Goal: Transaction & Acquisition: Purchase product/service

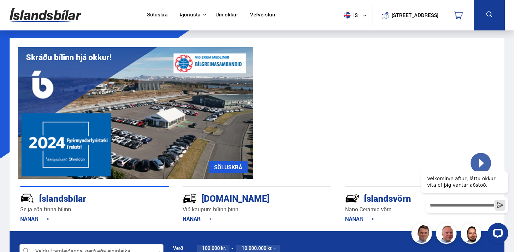
click at [494, 18] on icon at bounding box center [489, 14] width 9 height 9
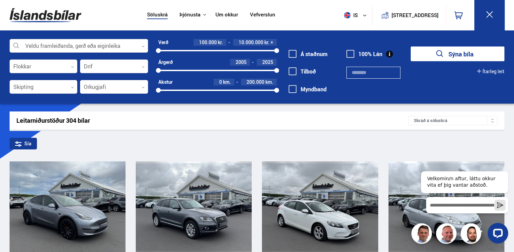
click at [67, 45] on div at bounding box center [79, 46] width 139 height 14
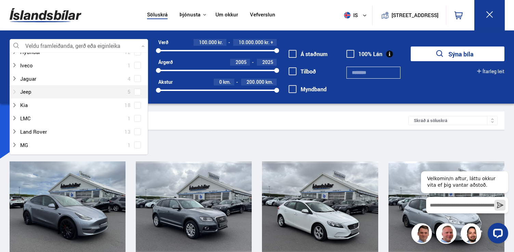
scroll to position [167, 0]
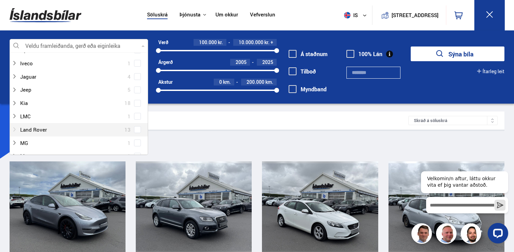
click at [15, 128] on icon at bounding box center [14, 129] width 5 height 5
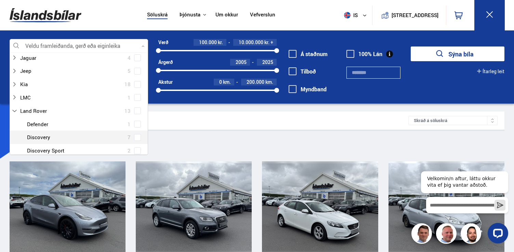
click at [136, 136] on span at bounding box center [137, 137] width 3 height 3
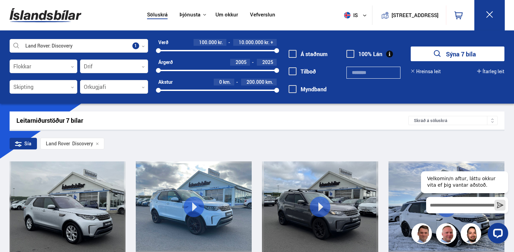
click at [430, 59] on button "Sýna 7 bíla" at bounding box center [458, 54] width 94 height 15
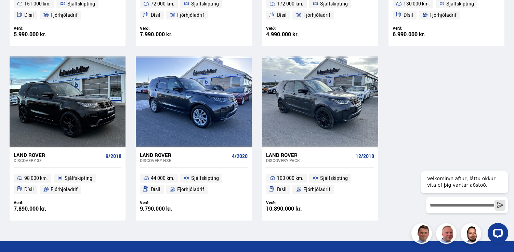
scroll to position [281, 0]
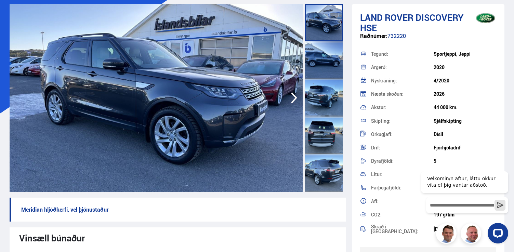
scroll to position [38, 0]
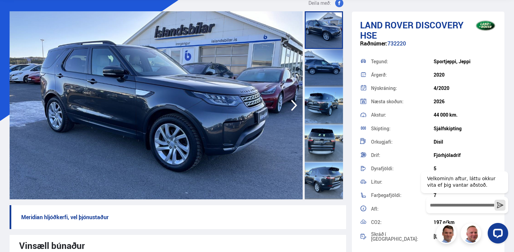
click at [292, 102] on icon "button" at bounding box center [294, 105] width 14 height 16
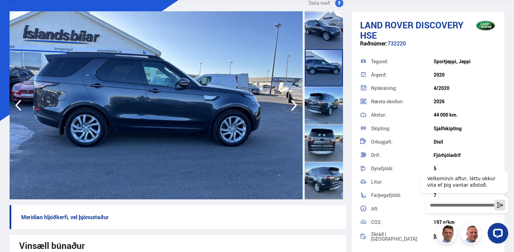
click at [292, 102] on icon "button" at bounding box center [294, 105] width 14 height 16
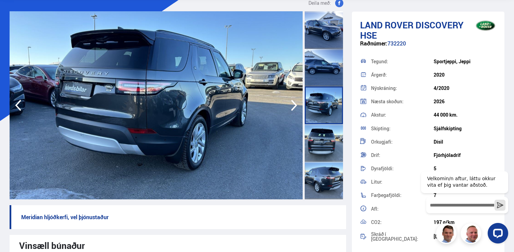
click at [292, 102] on icon "button" at bounding box center [294, 105] width 14 height 16
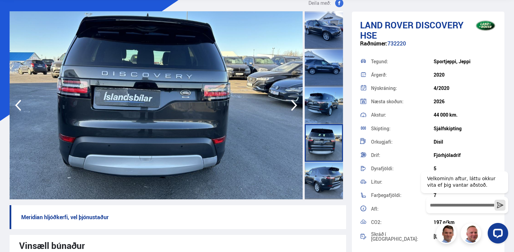
click at [292, 103] on icon "button" at bounding box center [294, 105] width 14 height 16
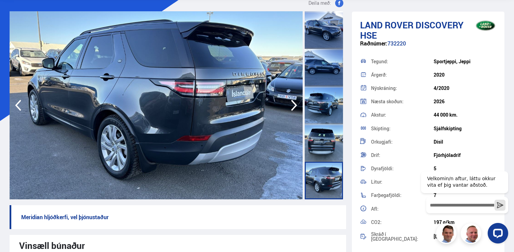
click at [292, 103] on icon "button" at bounding box center [294, 105] width 14 height 16
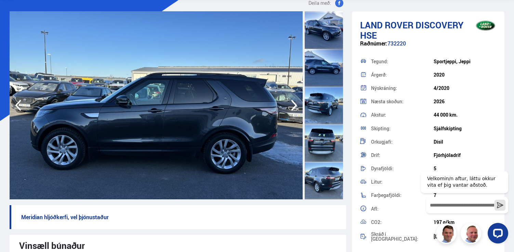
click at [292, 103] on icon "button" at bounding box center [294, 105] width 14 height 16
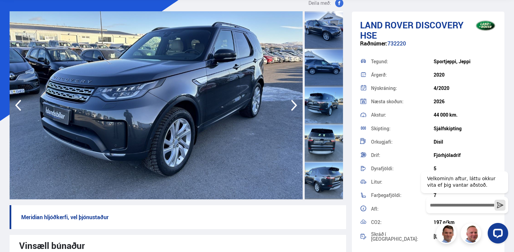
click at [292, 103] on icon "button" at bounding box center [294, 105] width 14 height 16
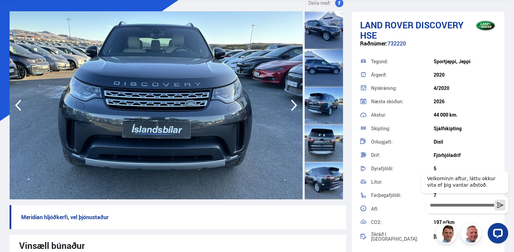
click at [292, 103] on icon "button" at bounding box center [294, 105] width 14 height 16
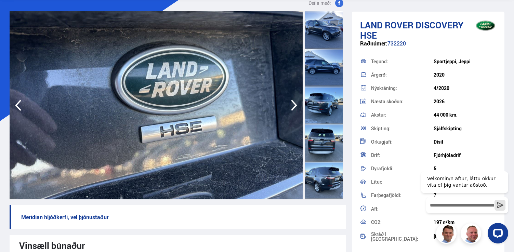
click at [292, 103] on icon "button" at bounding box center [294, 105] width 14 height 16
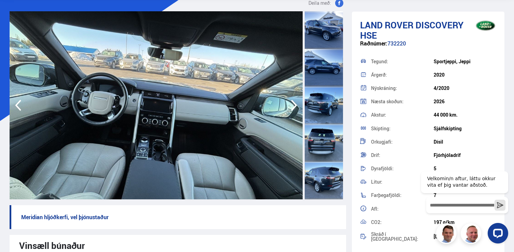
click at [293, 103] on icon "button" at bounding box center [294, 105] width 14 height 16
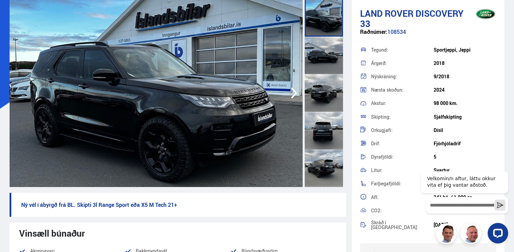
scroll to position [61, 0]
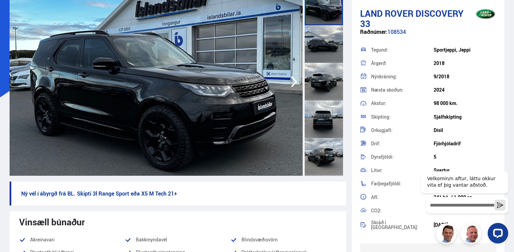
click at [289, 82] on icon "button" at bounding box center [294, 82] width 14 height 16
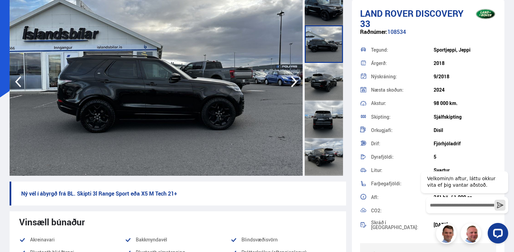
click at [289, 82] on icon "button" at bounding box center [294, 82] width 14 height 16
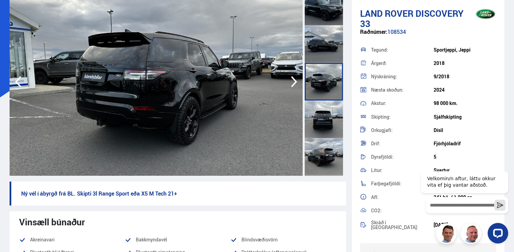
click at [289, 82] on icon "button" at bounding box center [294, 82] width 14 height 16
